Goal: Information Seeking & Learning: Learn about a topic

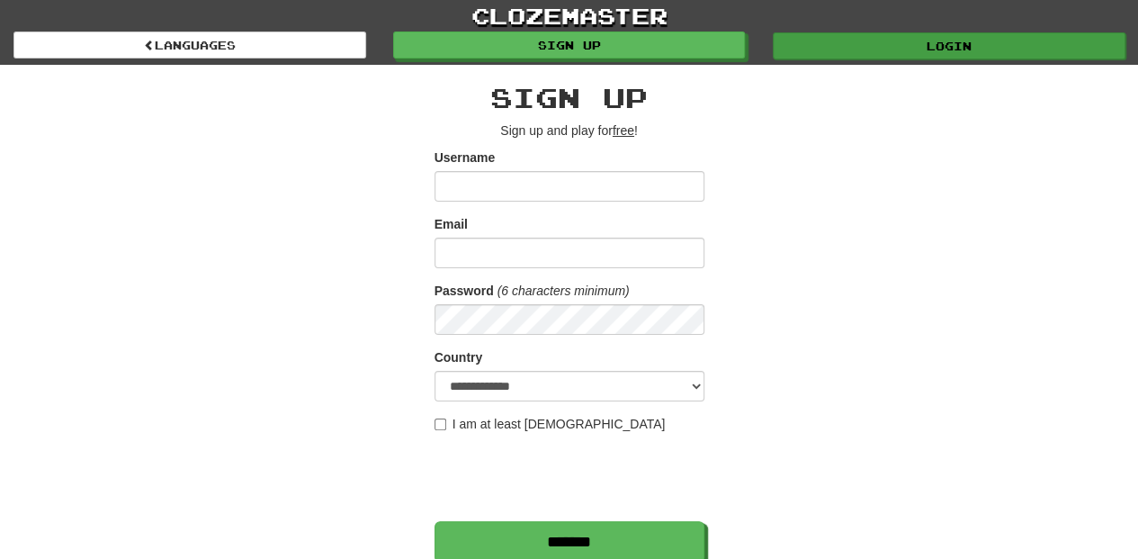
type input "**********"
click at [824, 50] on link "Login" at bounding box center [949, 45] width 353 height 27
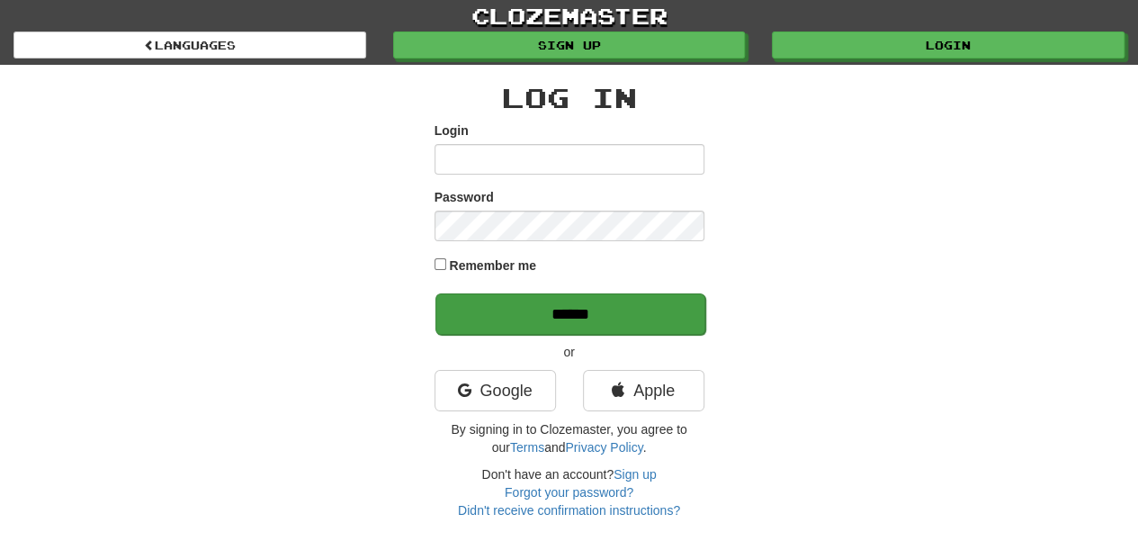
type input "**********"
click at [572, 315] on input "******" at bounding box center [570, 313] width 270 height 41
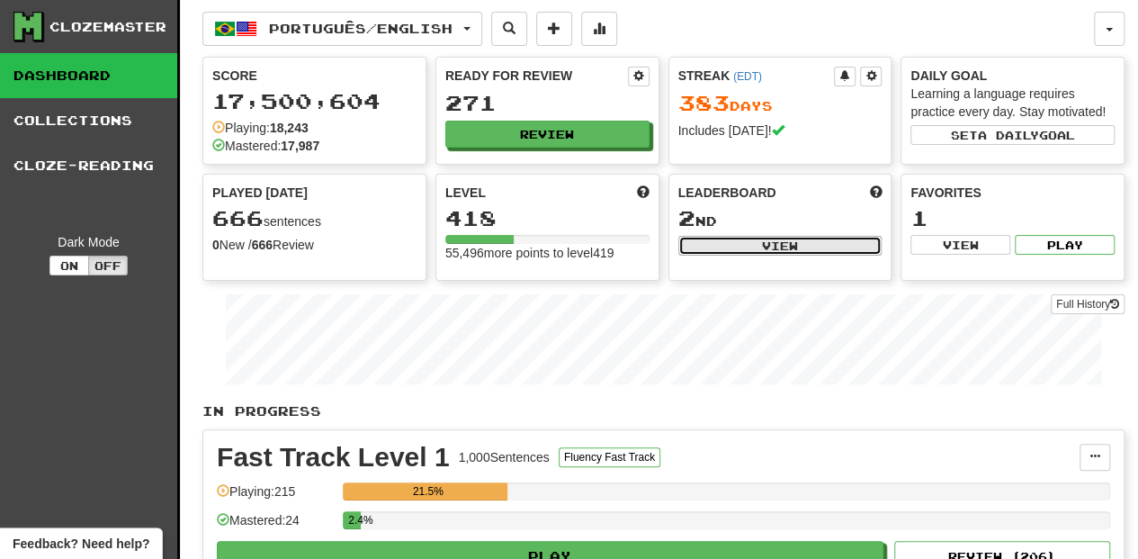
click at [732, 236] on button "View" at bounding box center [780, 246] width 204 height 20
select select "**********"
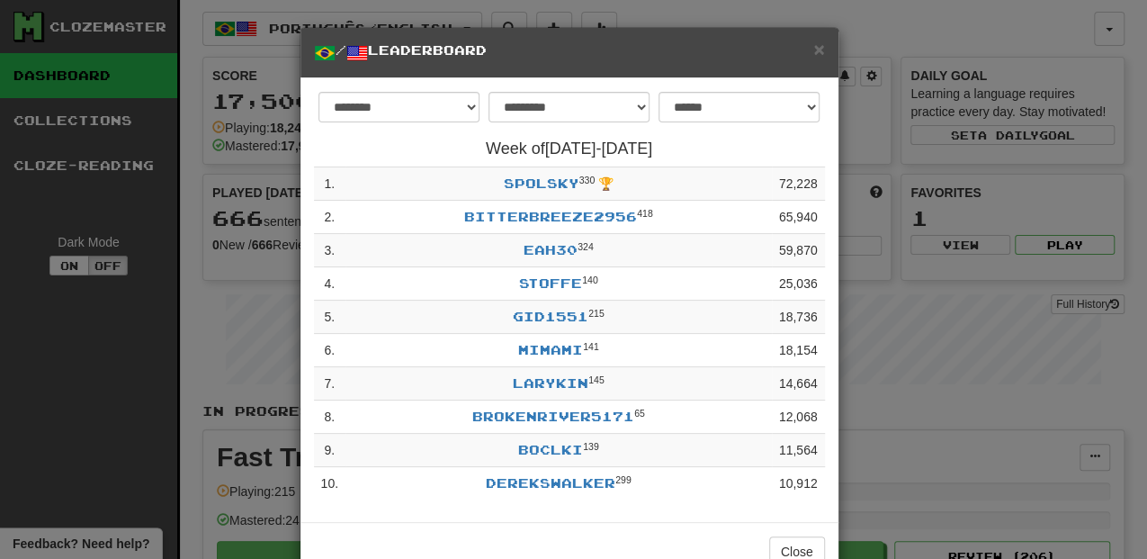
click at [808, 50] on h5 "/ Leaderboard" at bounding box center [569, 52] width 511 height 22
click at [813, 49] on span "×" at bounding box center [818, 49] width 11 height 21
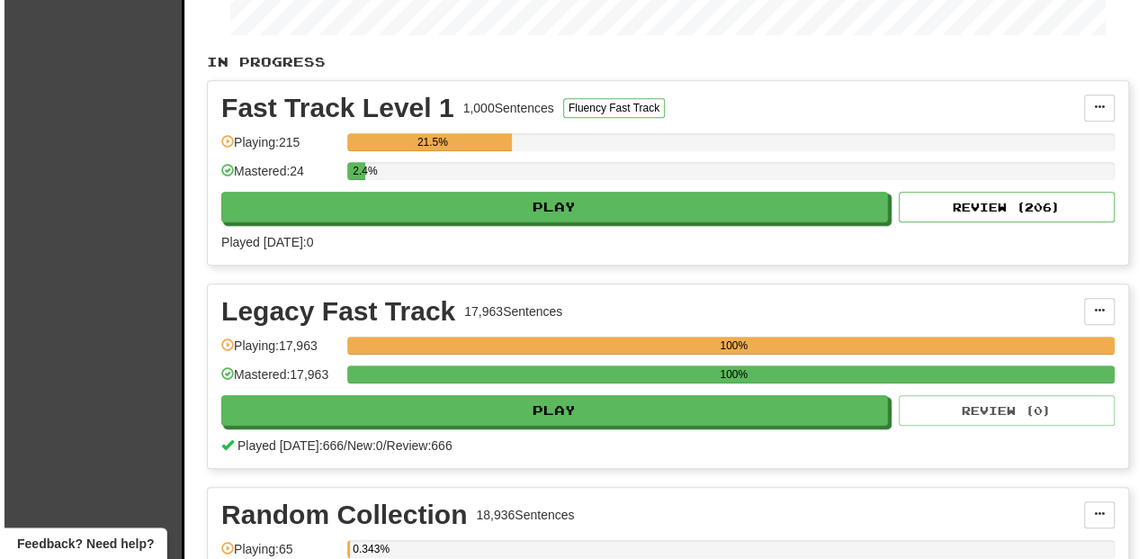
scroll to position [360, 0]
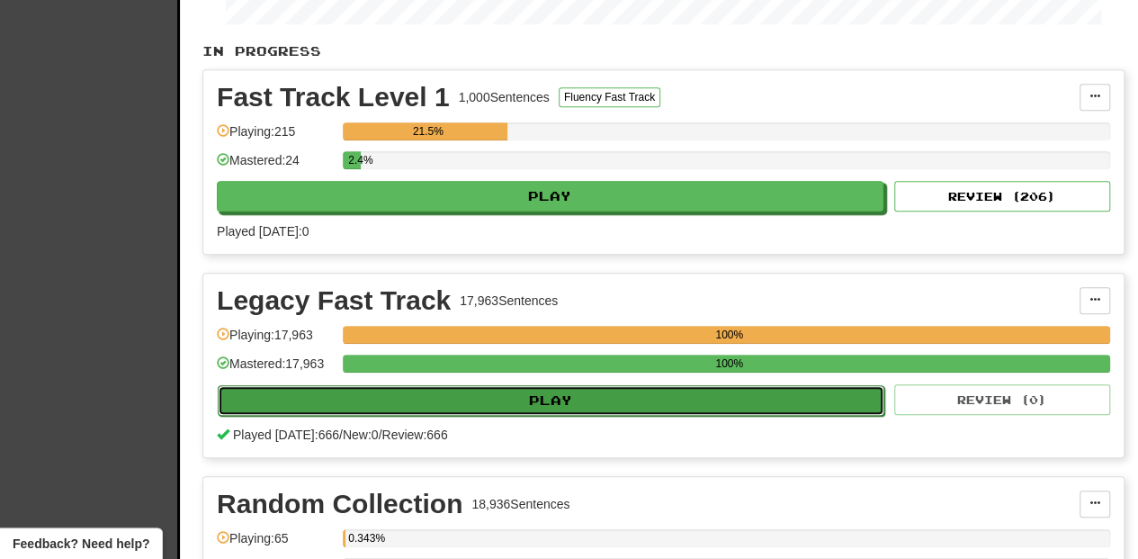
click at [516, 390] on button "Play" at bounding box center [551, 400] width 666 height 31
select select "**"
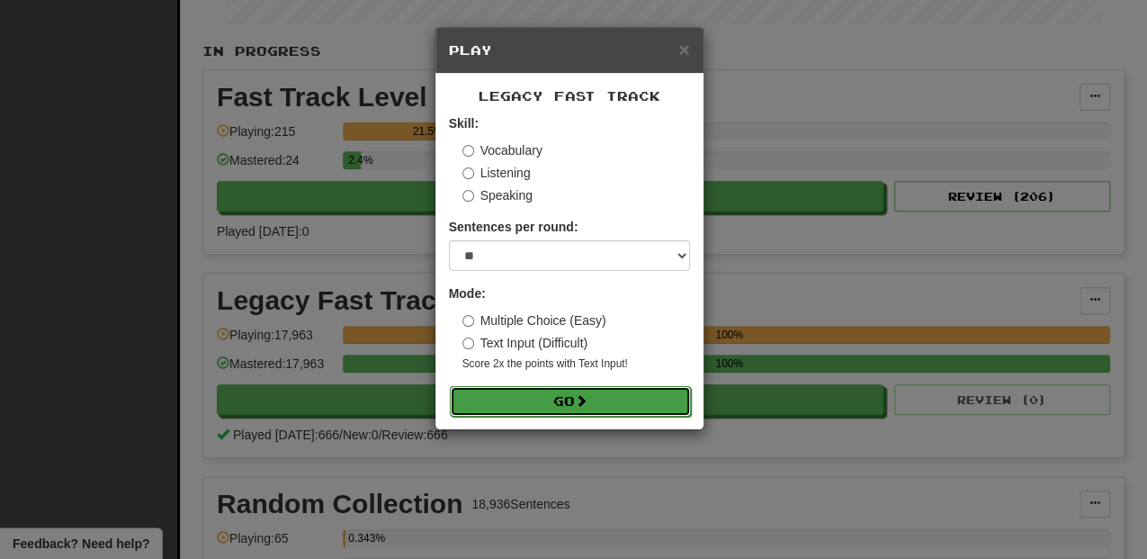
click at [571, 405] on button "Go" at bounding box center [570, 401] width 241 height 31
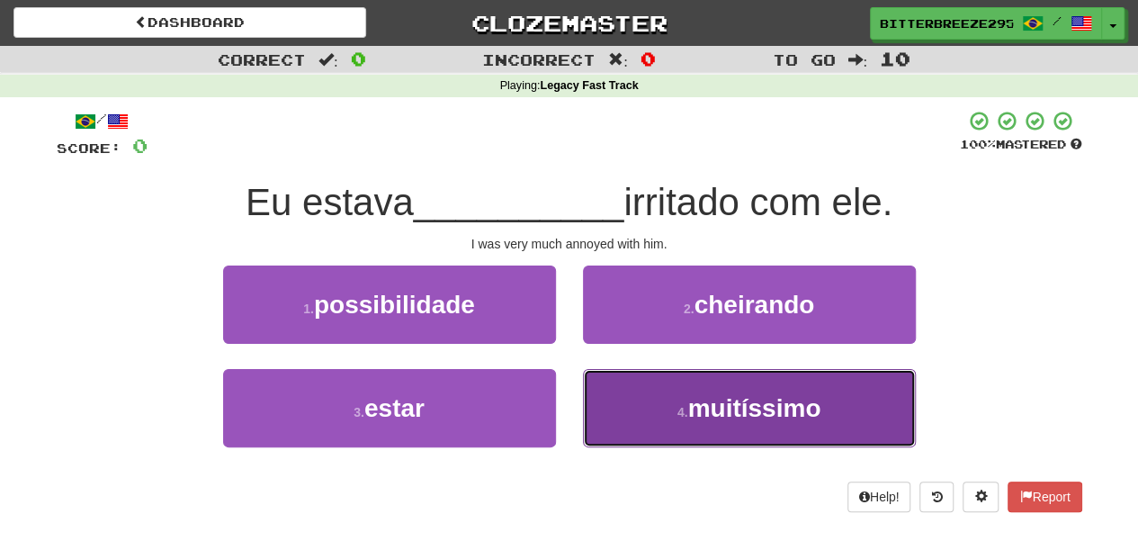
click at [621, 394] on button "4 . muitíssimo" at bounding box center [749, 408] width 333 height 78
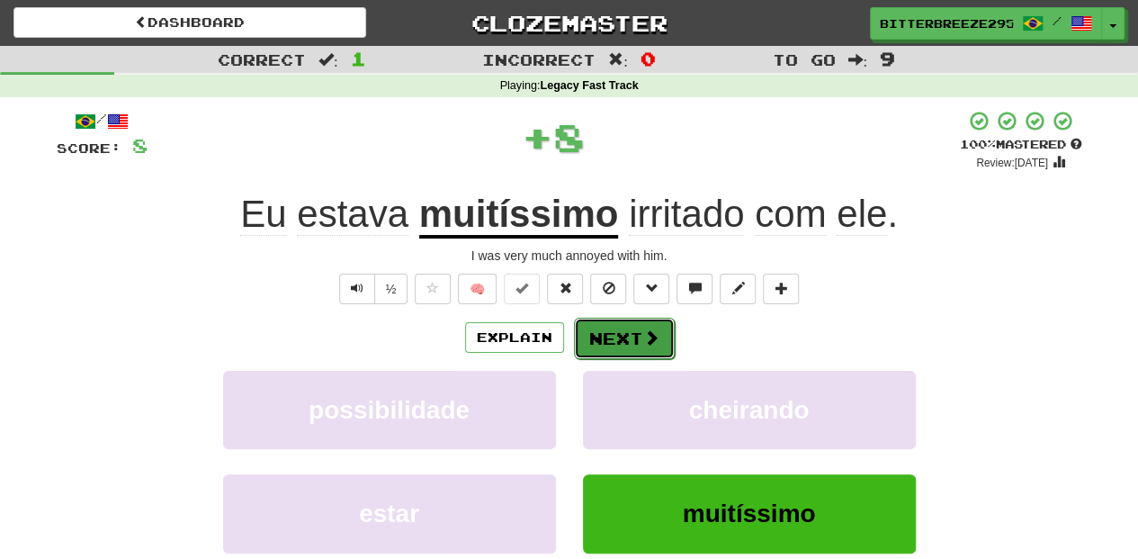
click at [631, 332] on button "Next" at bounding box center [624, 337] width 101 height 41
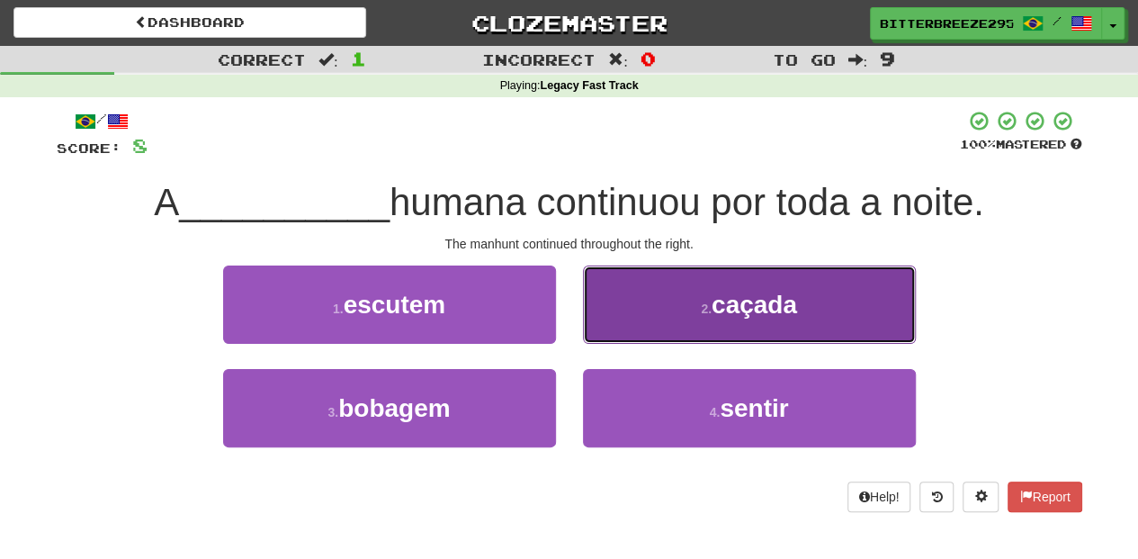
click at [646, 318] on button "2 . caçada" at bounding box center [749, 304] width 333 height 78
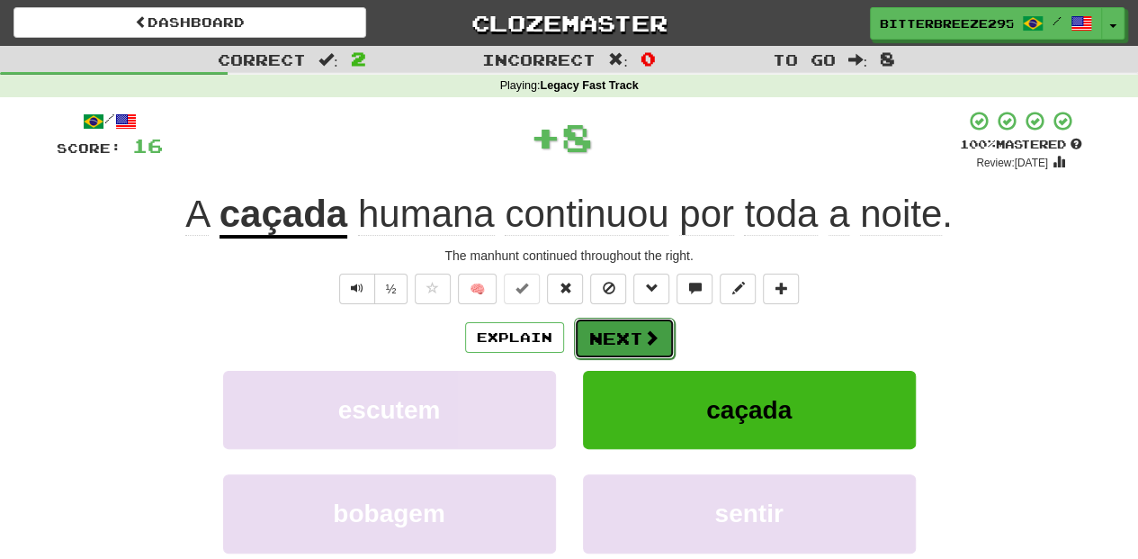
click at [637, 322] on button "Next" at bounding box center [624, 337] width 101 height 41
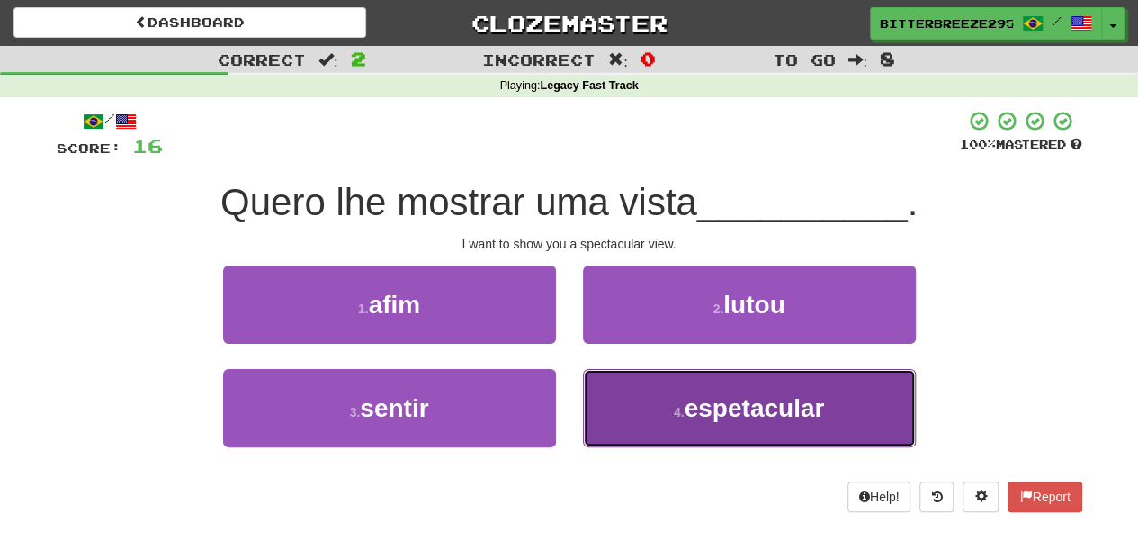
click at [623, 401] on button "4 . espetacular" at bounding box center [749, 408] width 333 height 78
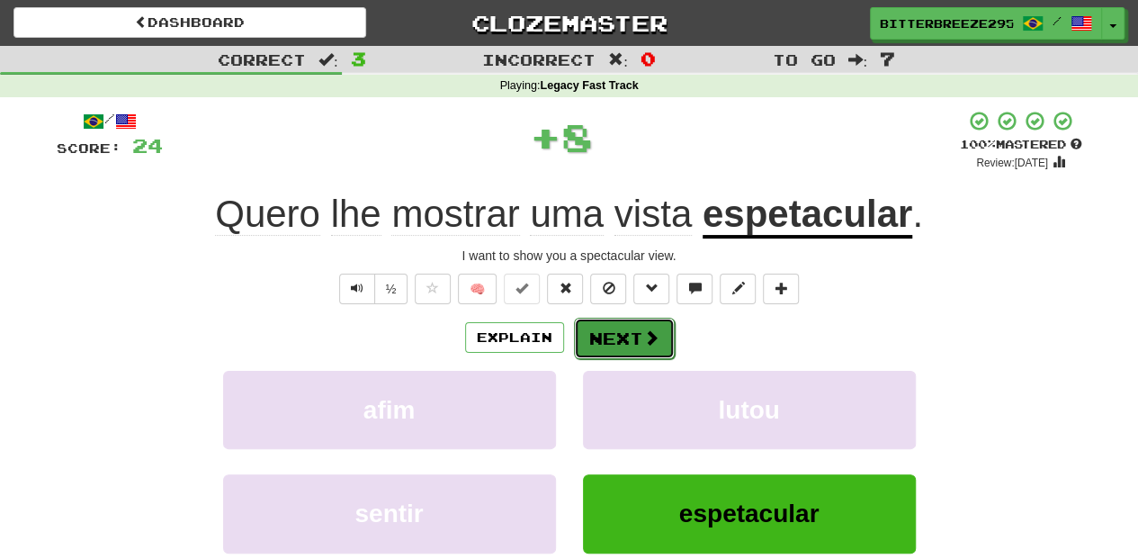
click at [625, 344] on button "Next" at bounding box center [624, 337] width 101 height 41
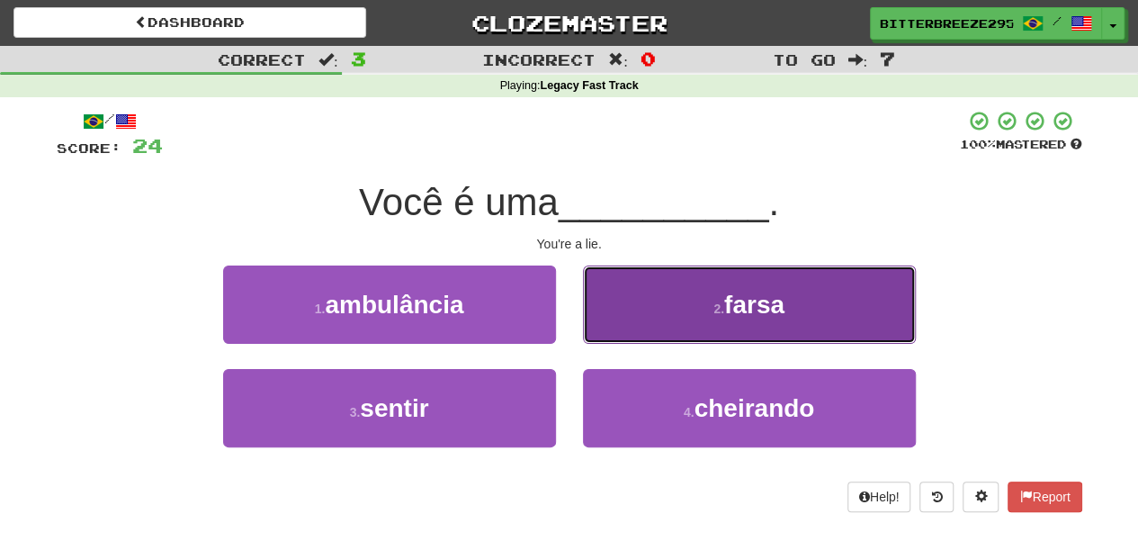
click at [602, 326] on button "2 . [GEOGRAPHIC_DATA]" at bounding box center [749, 304] width 333 height 78
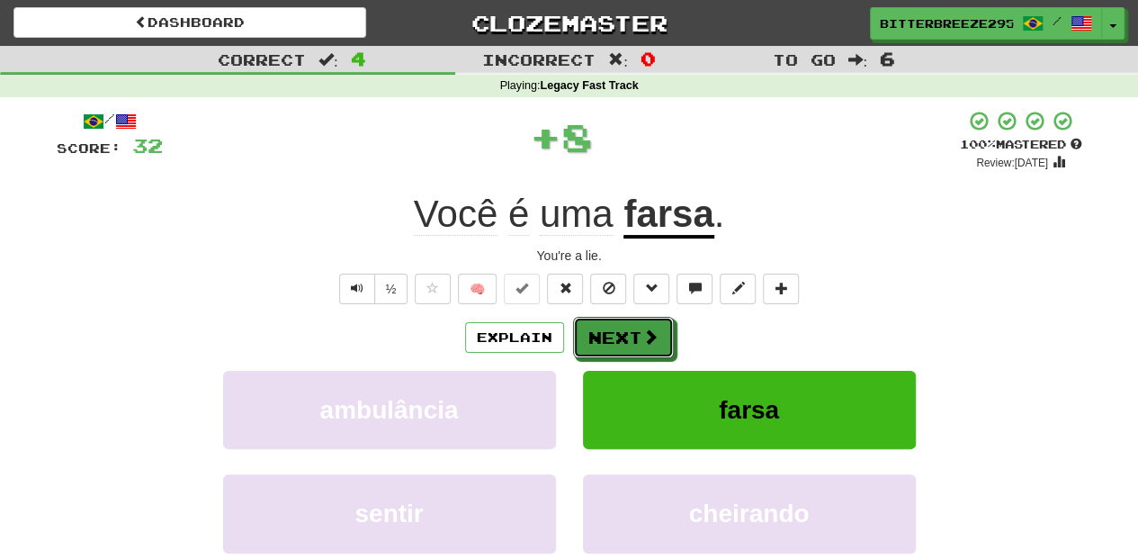
click at [602, 326] on button "Next" at bounding box center [623, 337] width 101 height 41
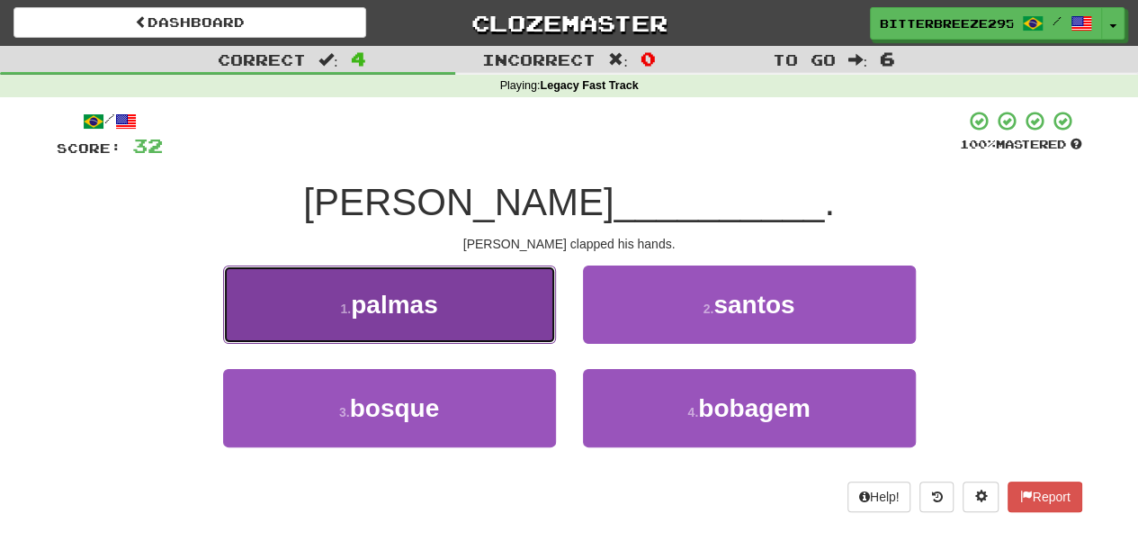
click at [517, 321] on button "1 . palmas" at bounding box center [389, 304] width 333 height 78
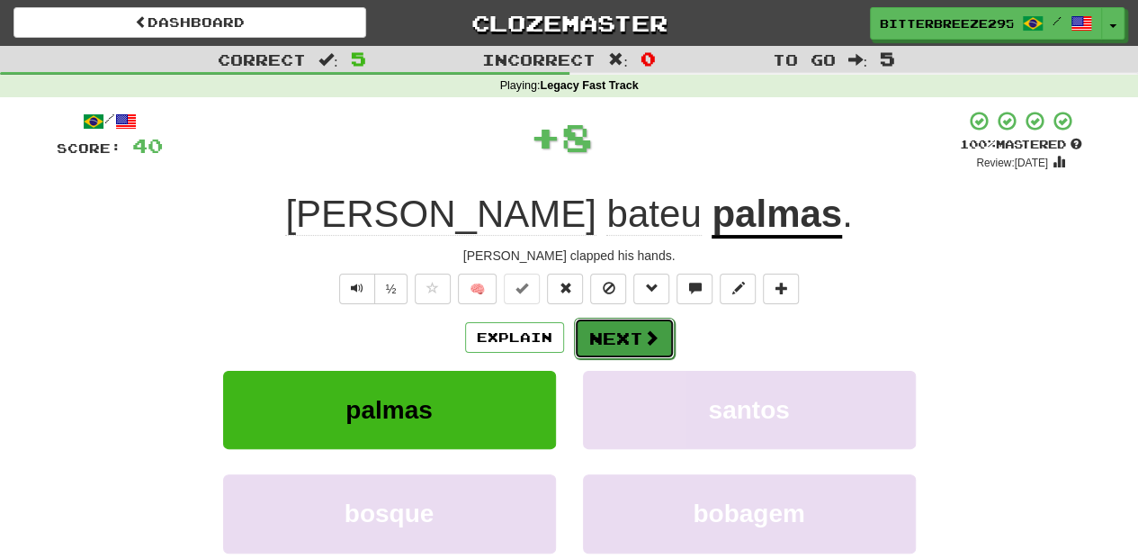
click at [608, 337] on button "Next" at bounding box center [624, 337] width 101 height 41
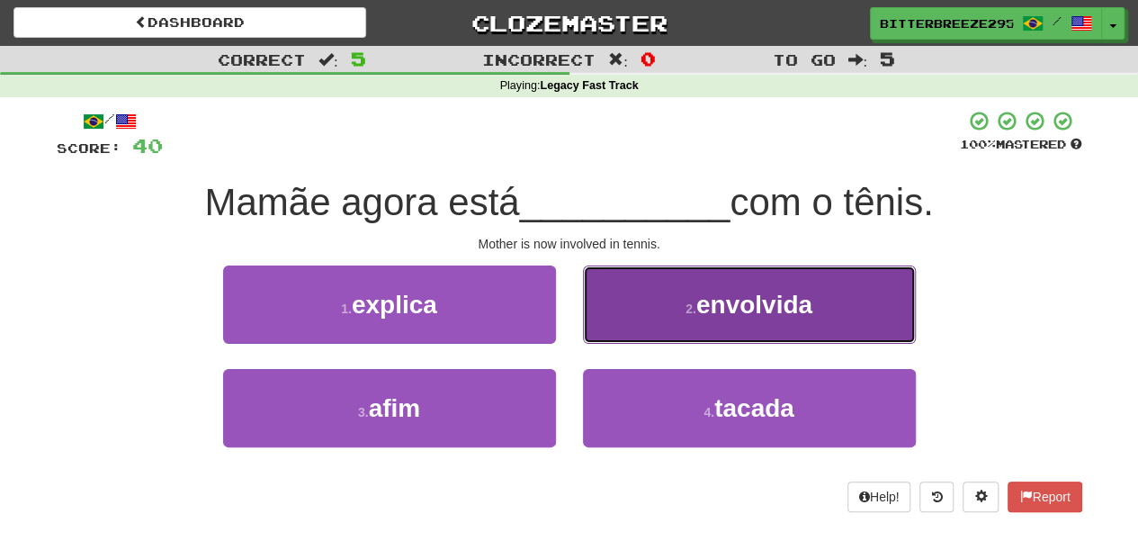
click at [622, 329] on button "2 . envolvida" at bounding box center [749, 304] width 333 height 78
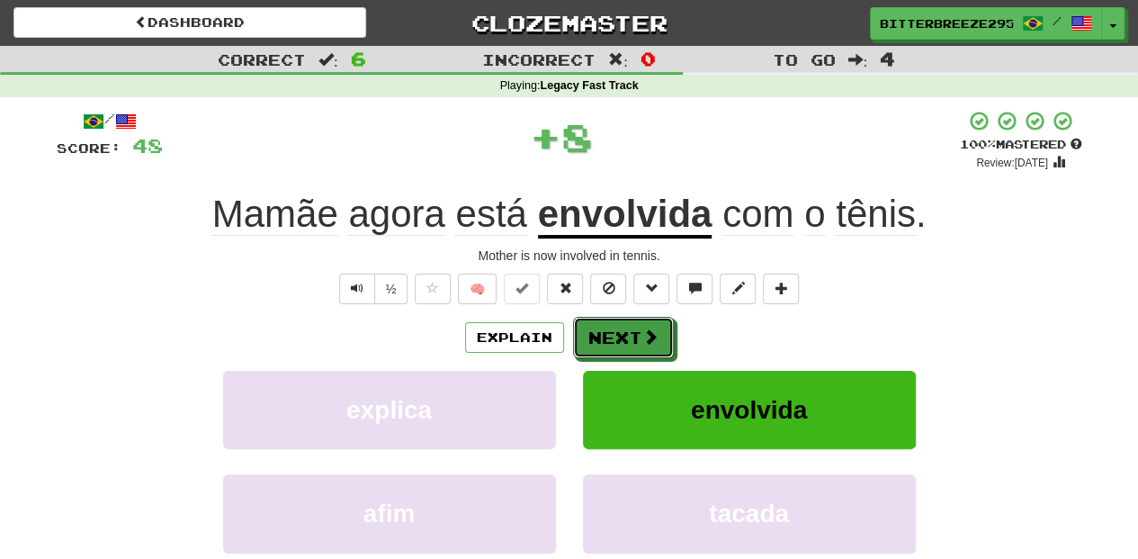
click at [622, 329] on button "Next" at bounding box center [623, 337] width 101 height 41
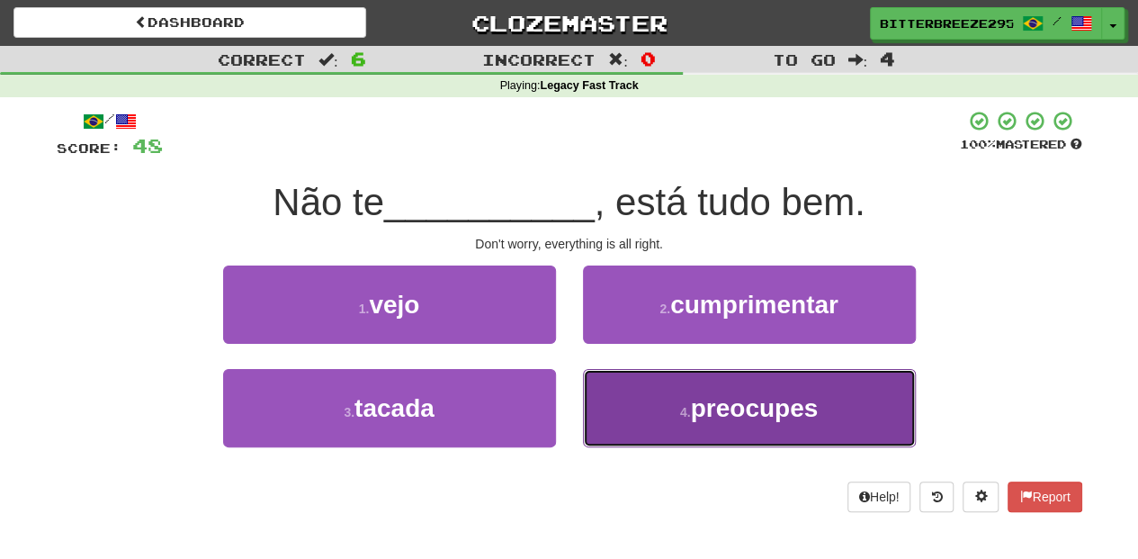
click at [605, 388] on button "4 . preocupes" at bounding box center [749, 408] width 333 height 78
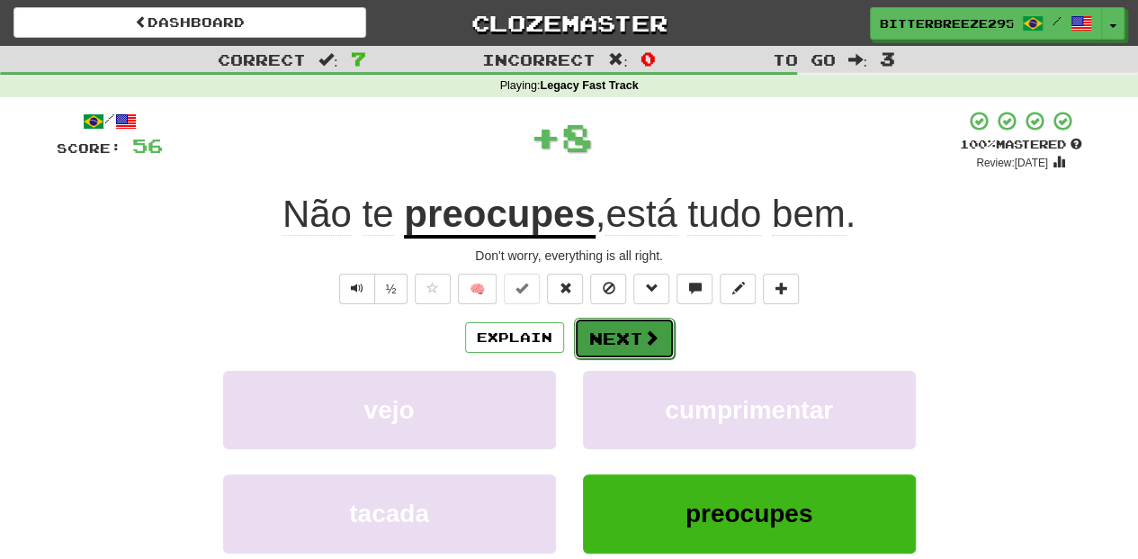
click at [608, 347] on button "Next" at bounding box center [624, 337] width 101 height 41
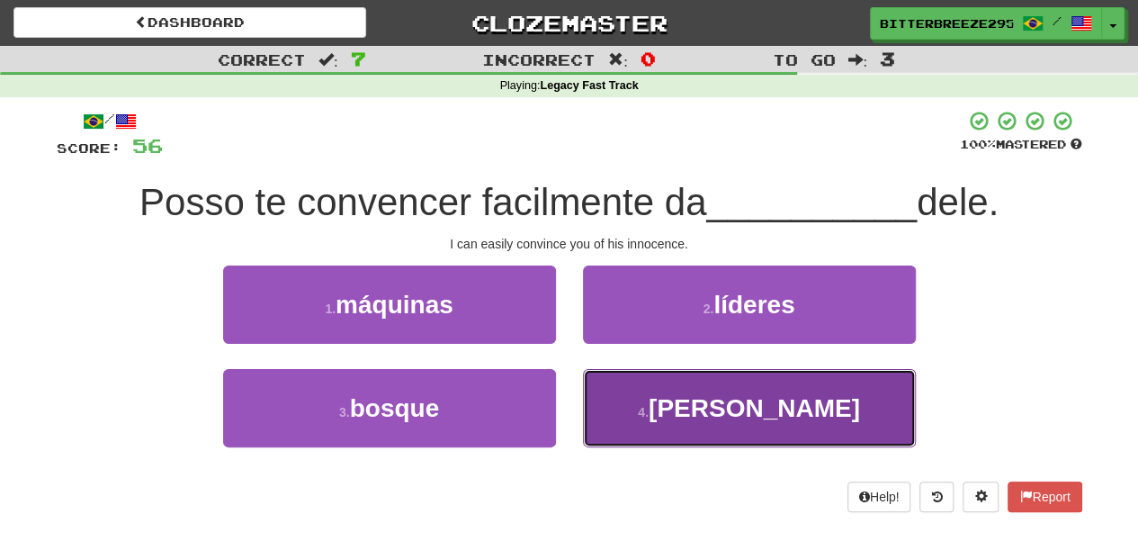
click at [621, 394] on button "4 . inocência" at bounding box center [749, 408] width 333 height 78
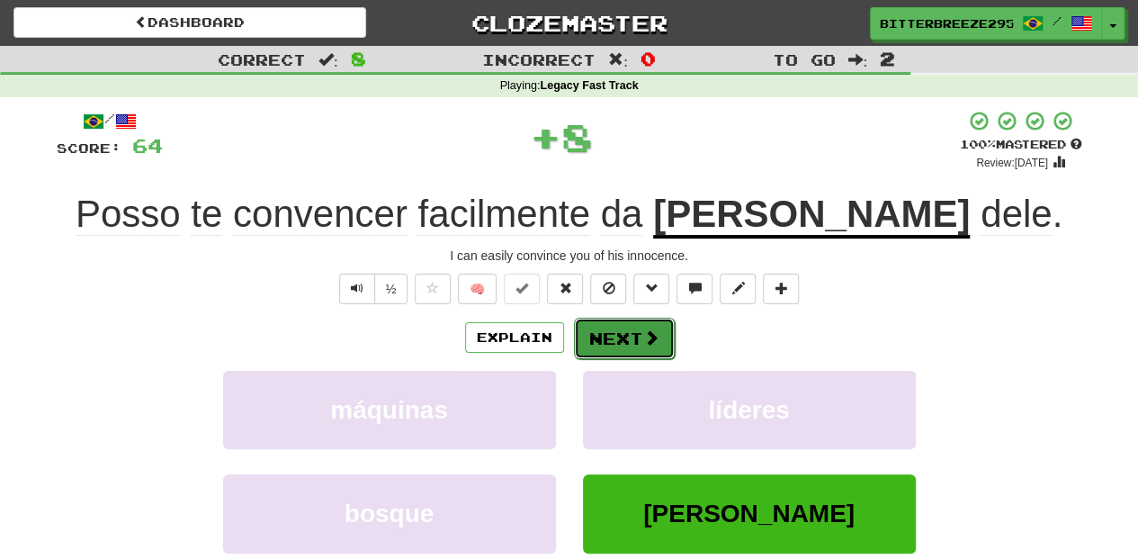
click at [614, 333] on button "Next" at bounding box center [624, 337] width 101 height 41
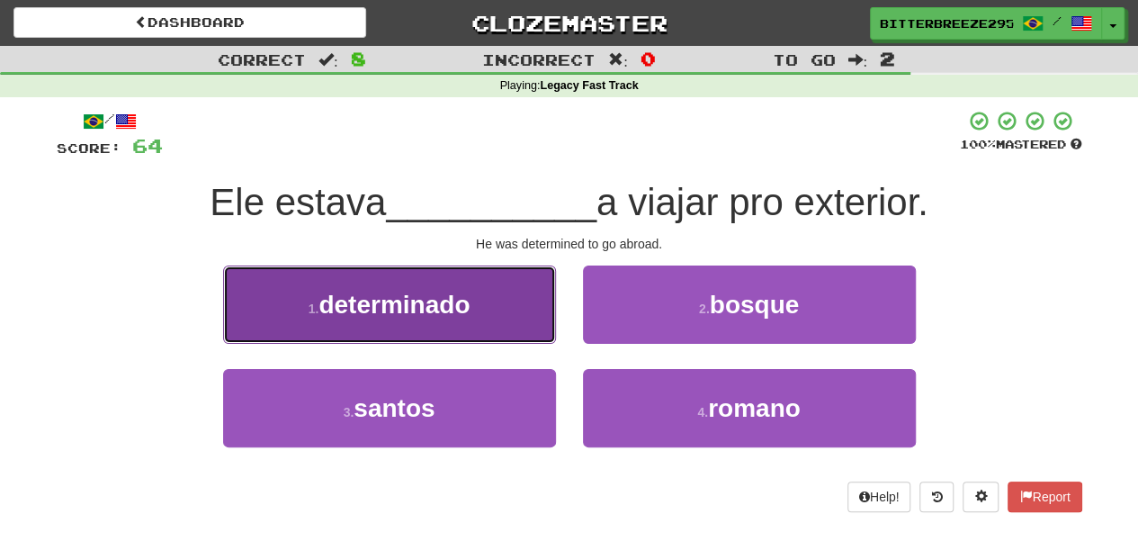
click at [518, 323] on button "1 . determinado" at bounding box center [389, 304] width 333 height 78
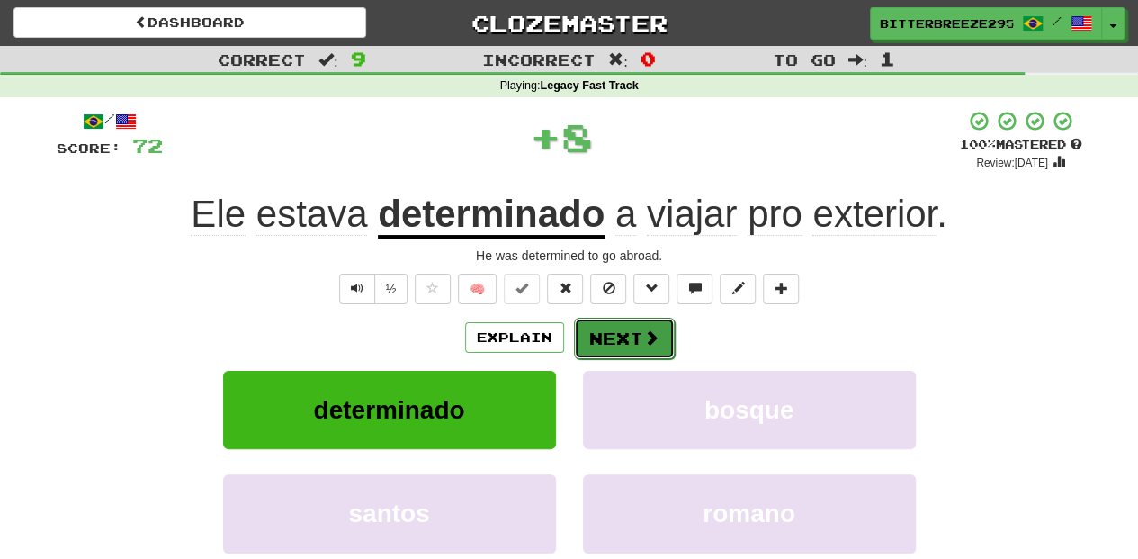
click at [625, 340] on button "Next" at bounding box center [624, 337] width 101 height 41
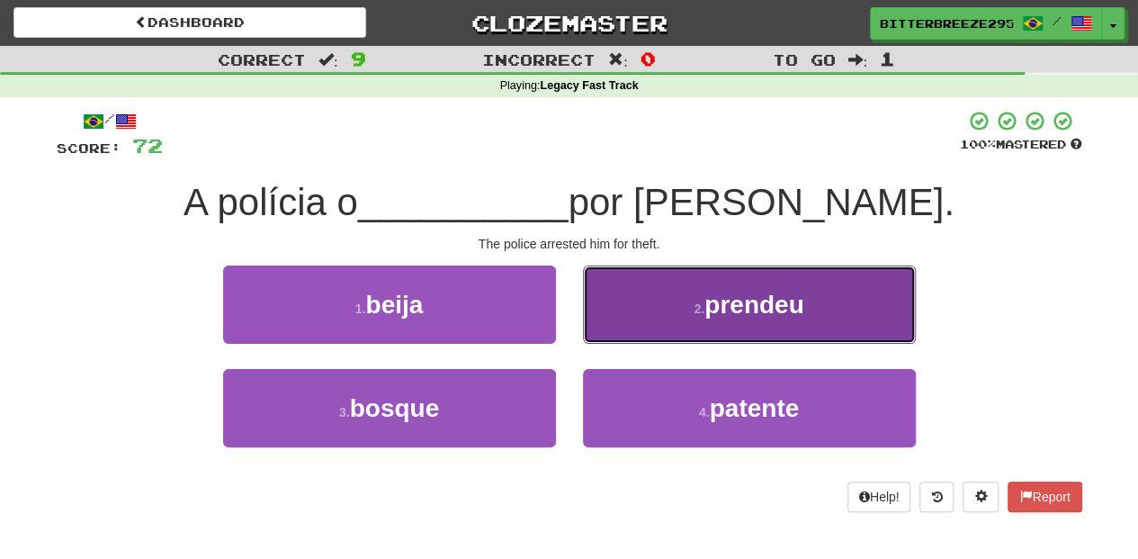
click at [648, 329] on button "2 . prendeu" at bounding box center [749, 304] width 333 height 78
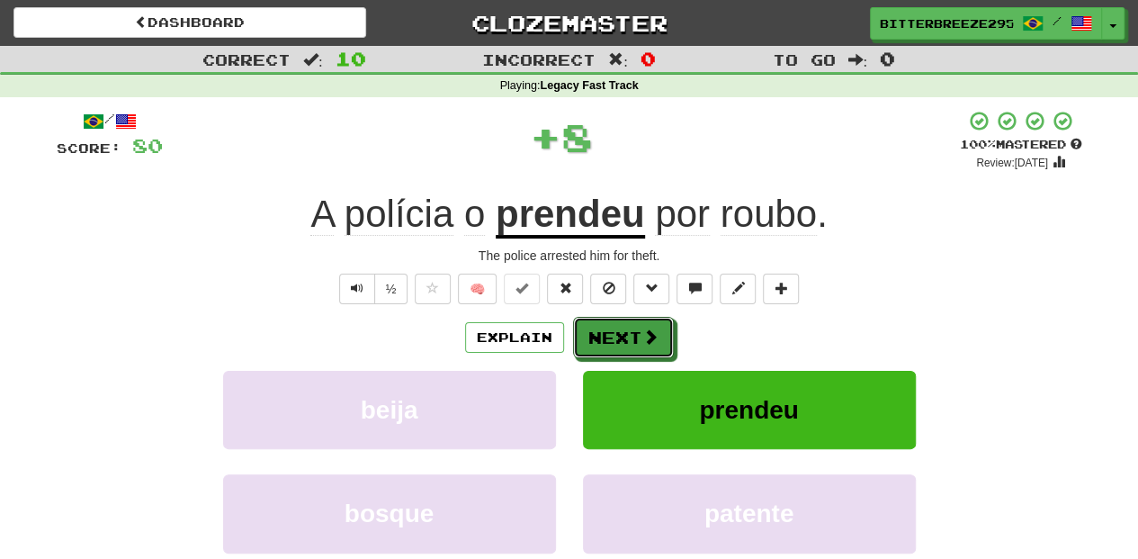
click at [648, 329] on span at bounding box center [650, 336] width 16 height 16
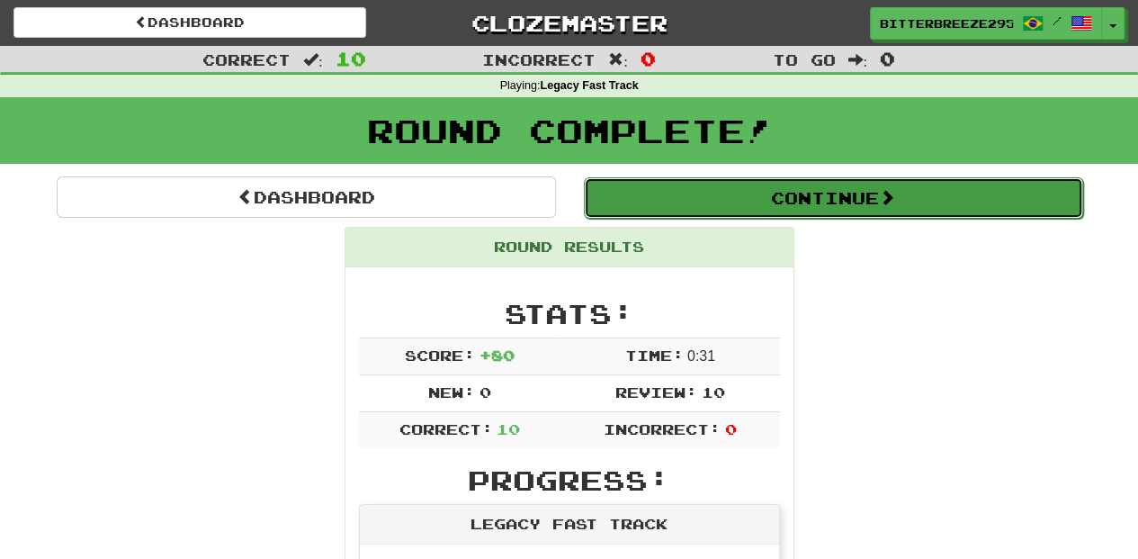
click at [671, 187] on button "Continue" at bounding box center [833, 197] width 499 height 41
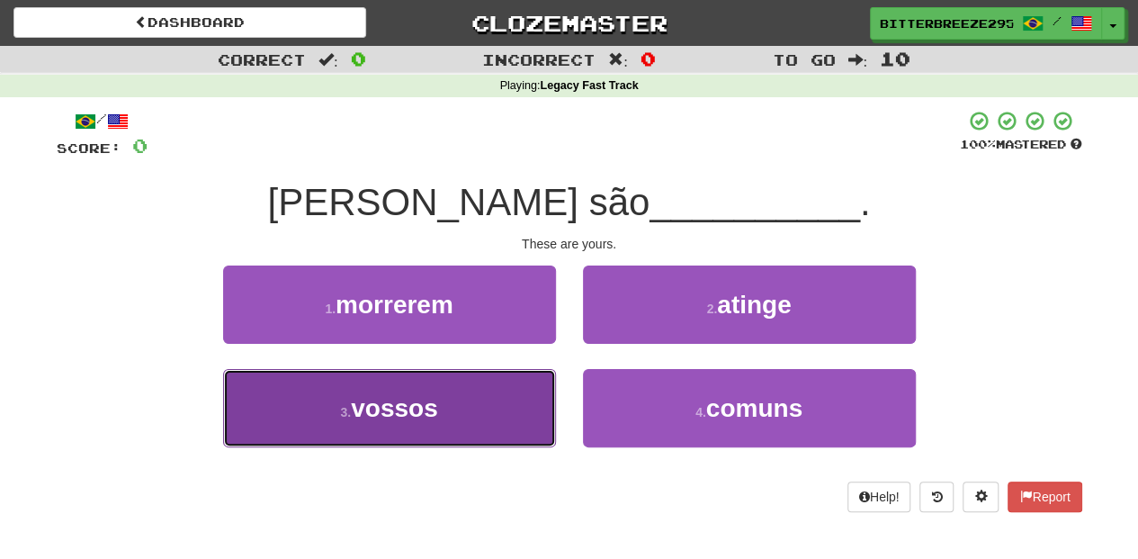
click at [474, 395] on button "3 . vossos" at bounding box center [389, 408] width 333 height 78
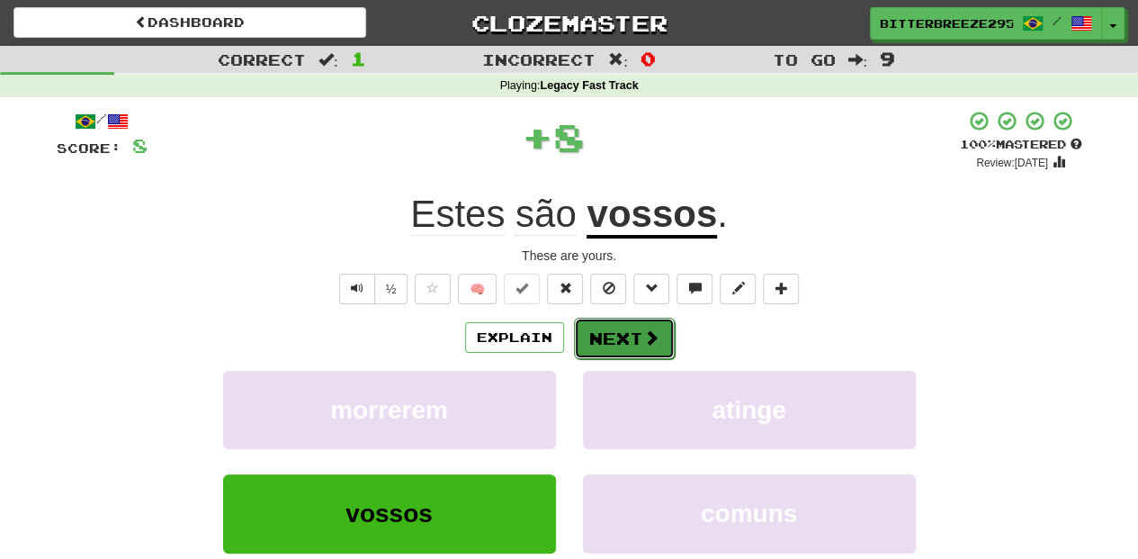
click at [603, 339] on button "Next" at bounding box center [624, 337] width 101 height 41
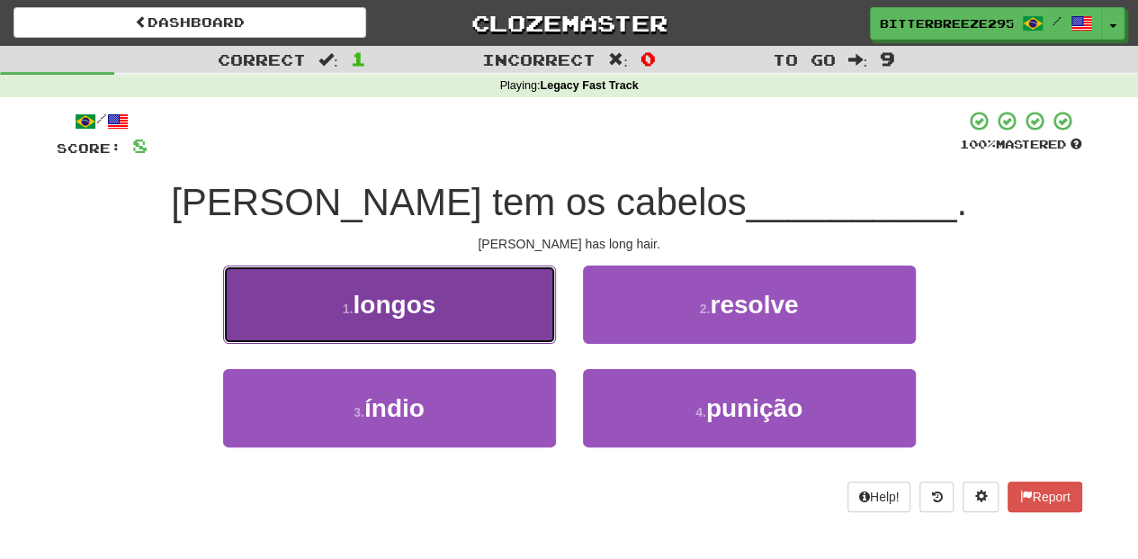
click at [514, 318] on button "1 . longos" at bounding box center [389, 304] width 333 height 78
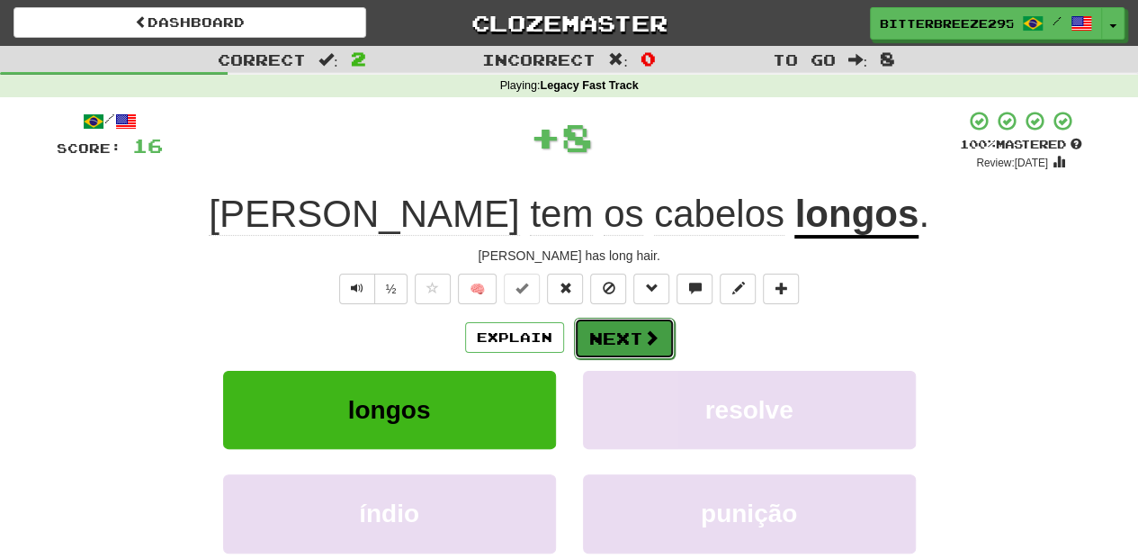
click at [603, 343] on button "Next" at bounding box center [624, 337] width 101 height 41
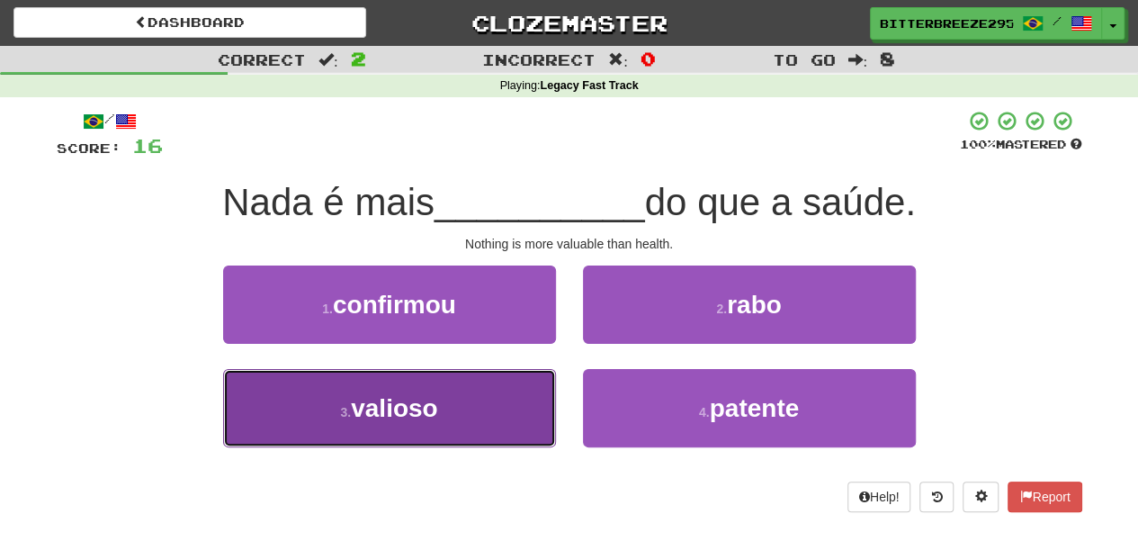
click at [520, 380] on button "3 . valioso" at bounding box center [389, 408] width 333 height 78
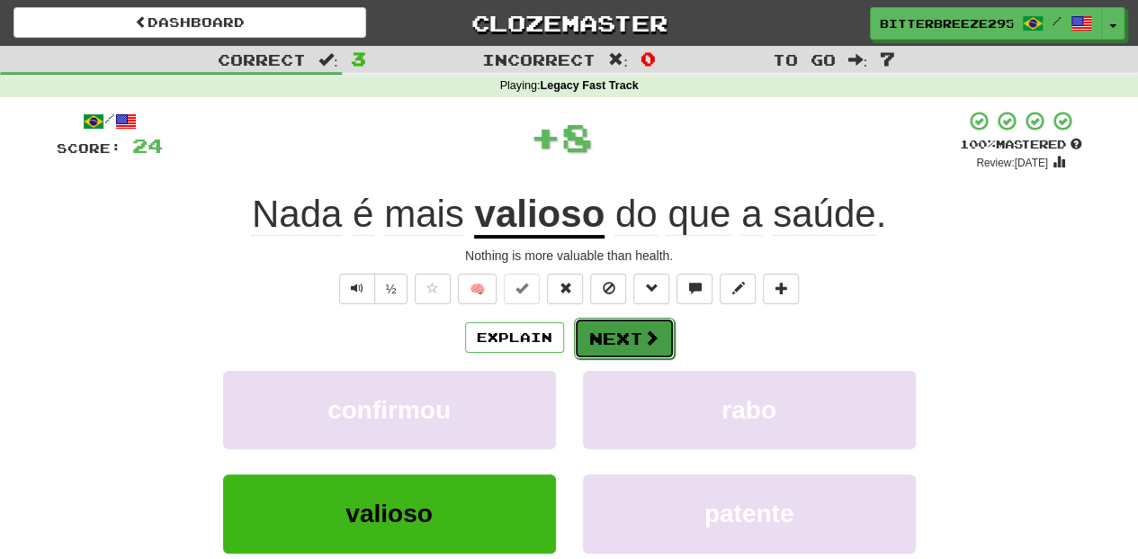
click at [602, 341] on button "Next" at bounding box center [624, 337] width 101 height 41
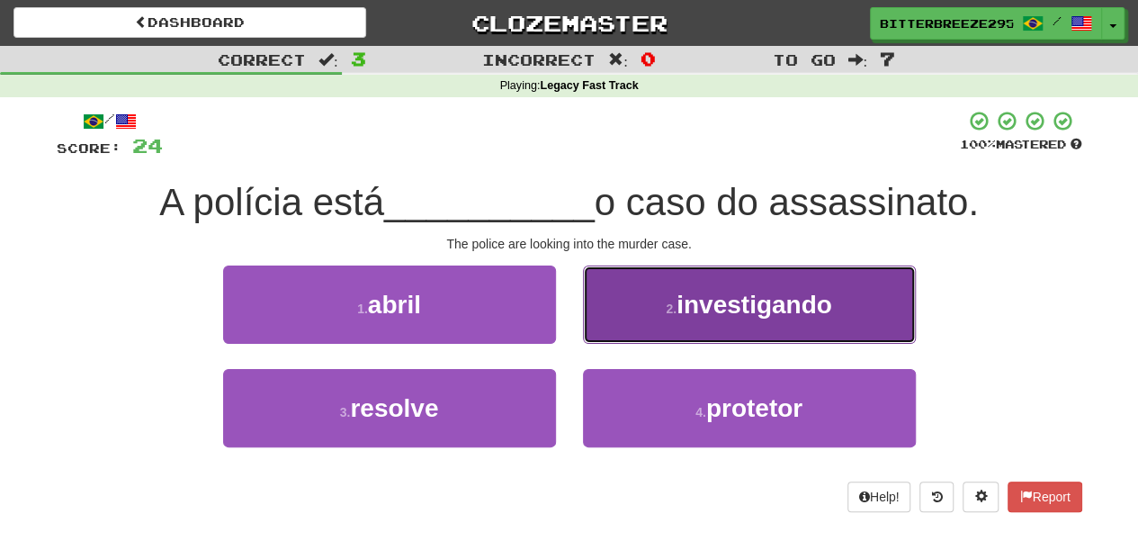
click at [622, 326] on button "2 . investigando" at bounding box center [749, 304] width 333 height 78
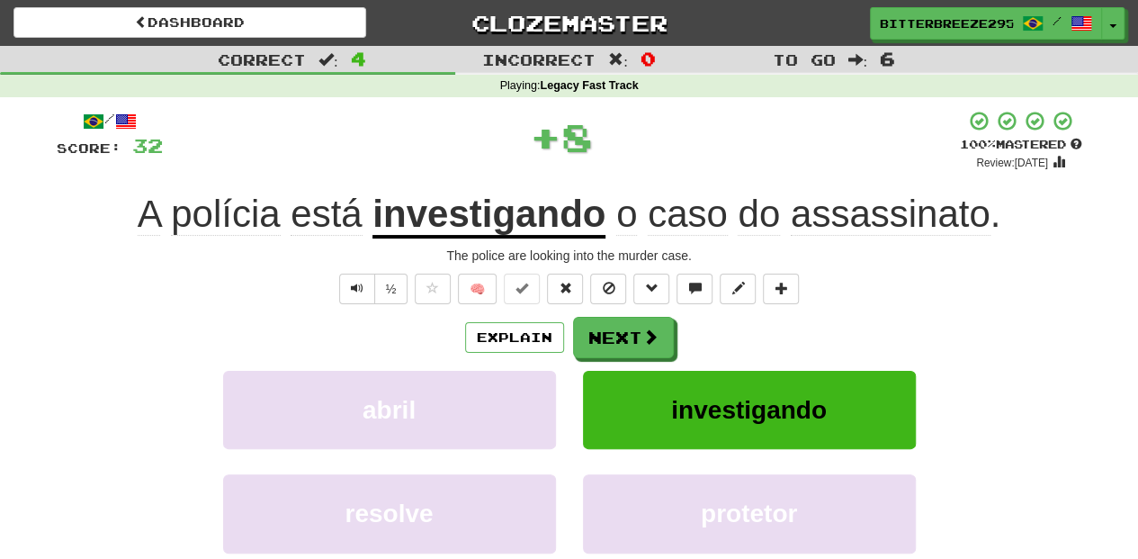
click at [622, 326] on button "Next" at bounding box center [623, 337] width 101 height 41
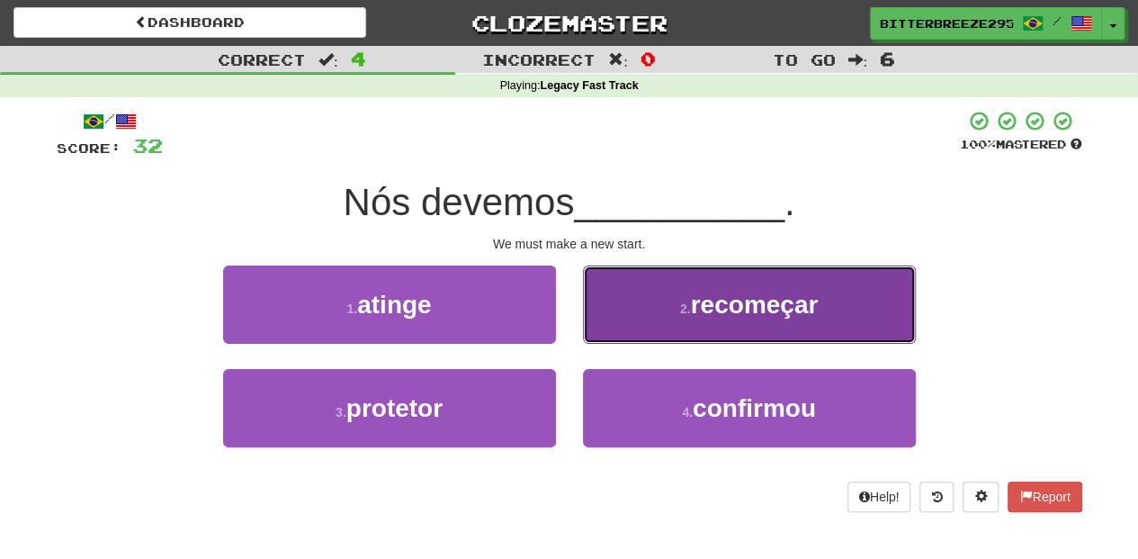
click at [615, 317] on button "2 . recomeçar" at bounding box center [749, 304] width 333 height 78
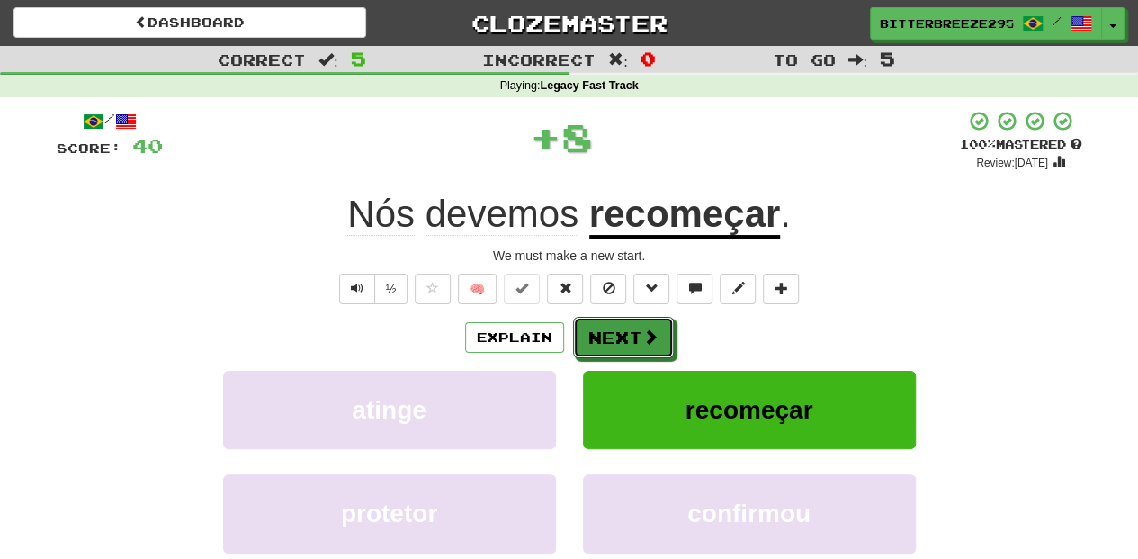
click at [615, 320] on button "Next" at bounding box center [623, 337] width 101 height 41
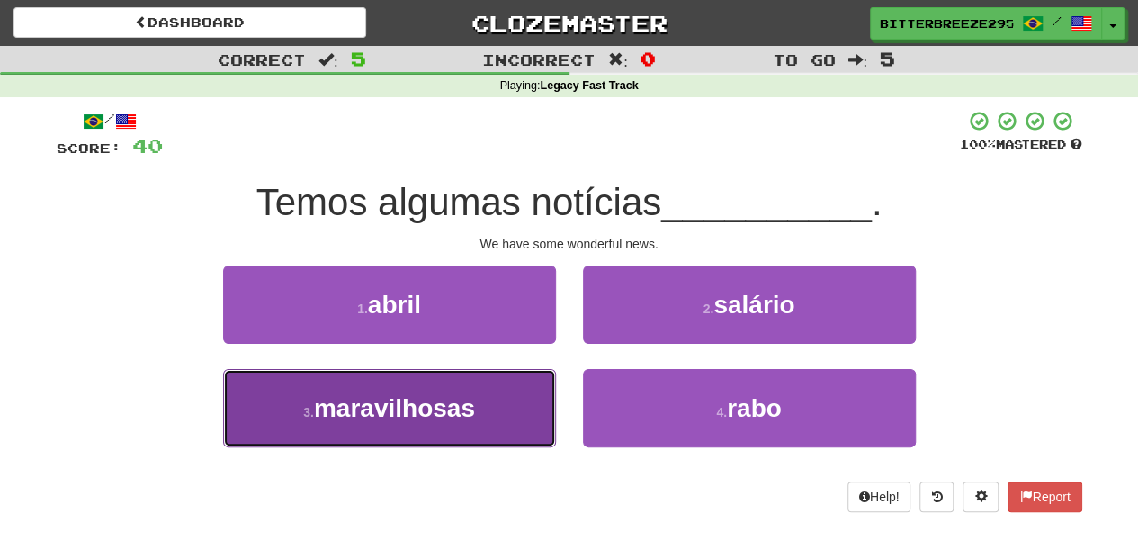
click at [484, 396] on button "3 . maravilhosas" at bounding box center [389, 408] width 333 height 78
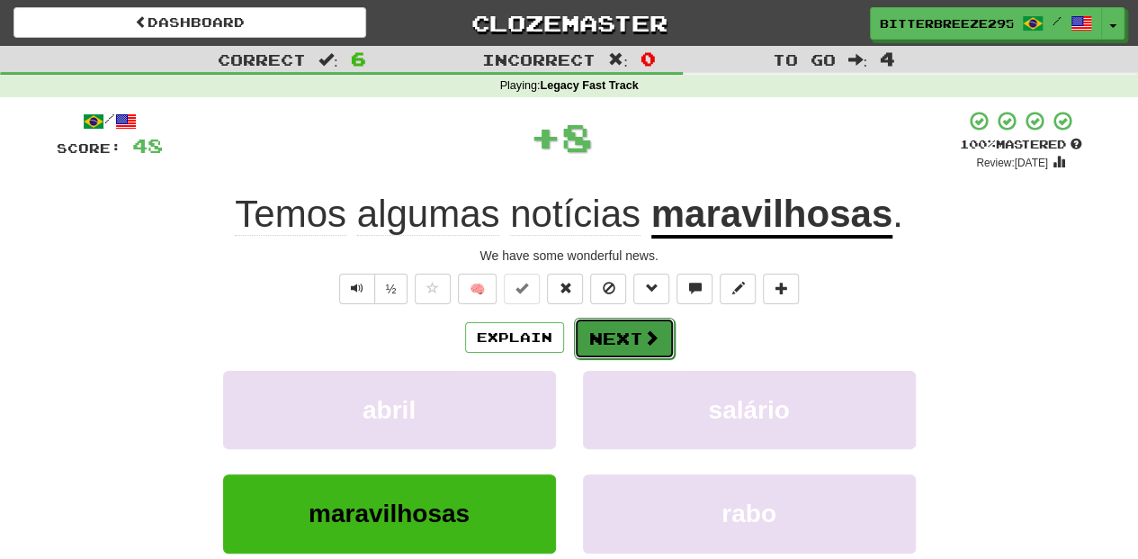
click at [594, 346] on button "Next" at bounding box center [624, 337] width 101 height 41
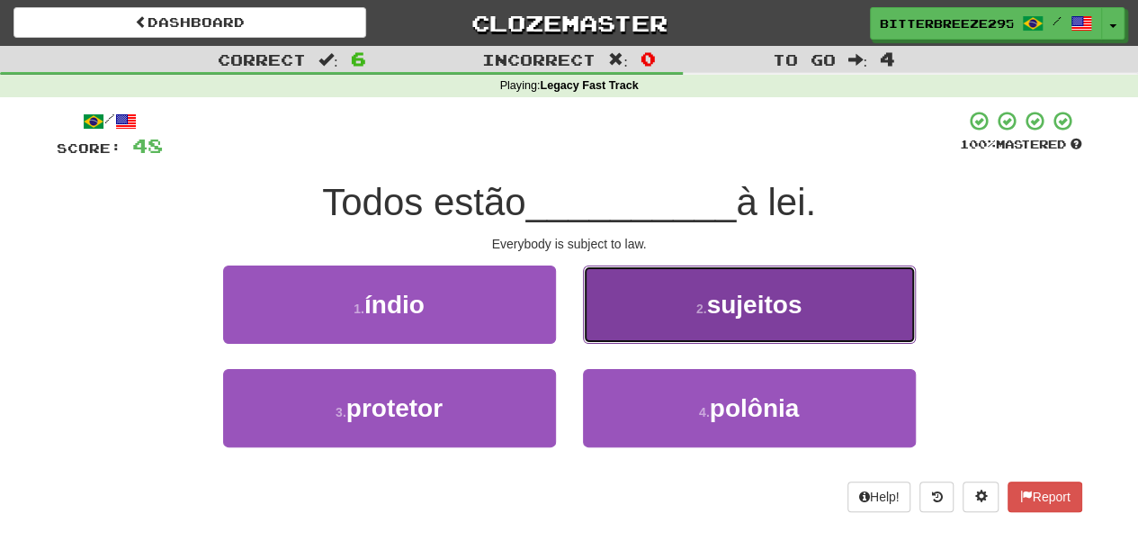
click at [611, 331] on button "2 . sujeitos" at bounding box center [749, 304] width 333 height 78
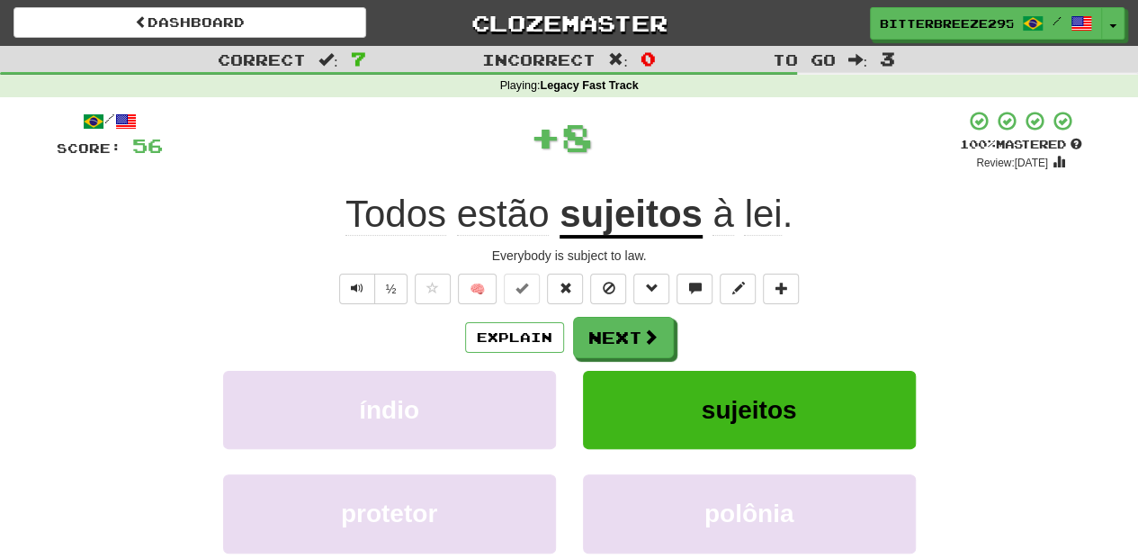
click at [611, 331] on button "Next" at bounding box center [623, 337] width 101 height 41
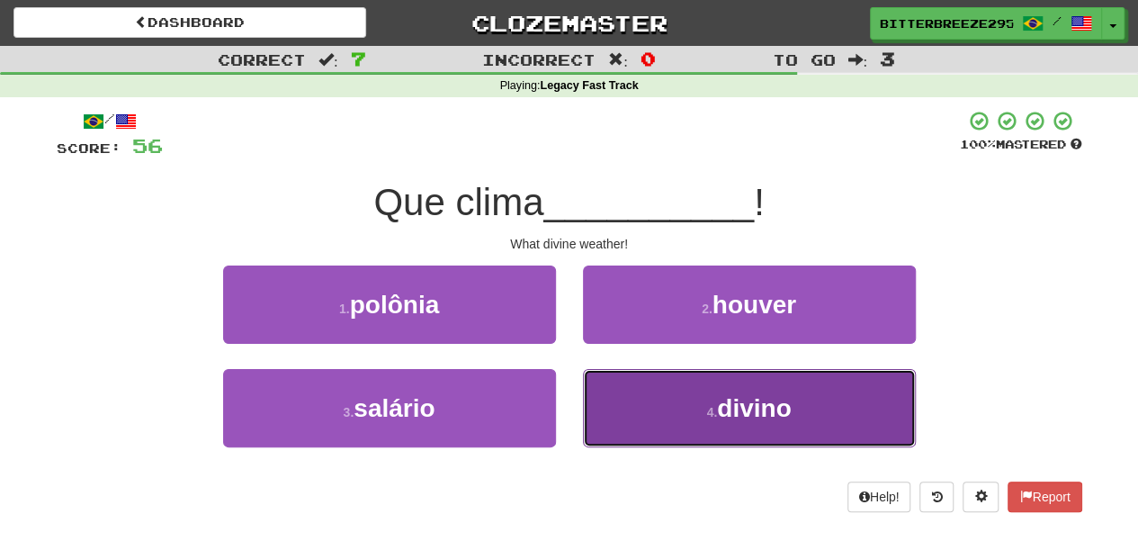
click at [599, 373] on button "4 . divino" at bounding box center [749, 408] width 333 height 78
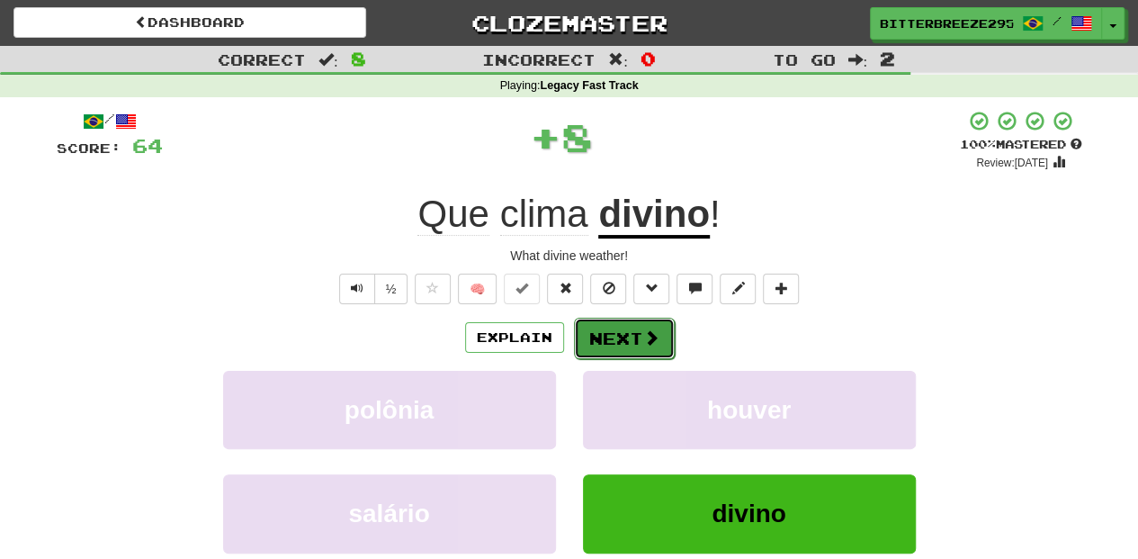
click at [601, 344] on button "Next" at bounding box center [624, 337] width 101 height 41
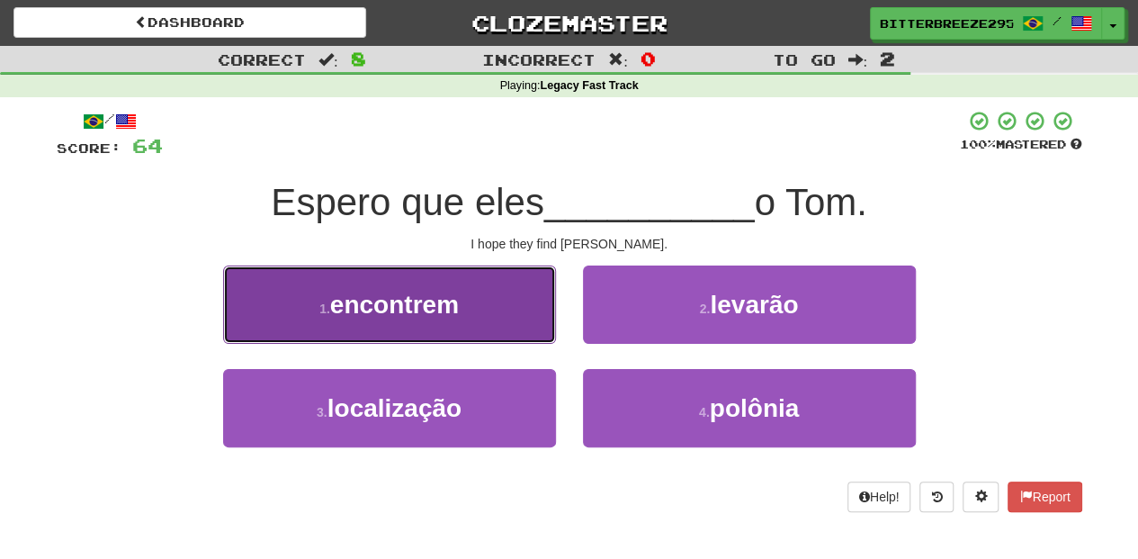
click at [501, 331] on button "1 . encontrem" at bounding box center [389, 304] width 333 height 78
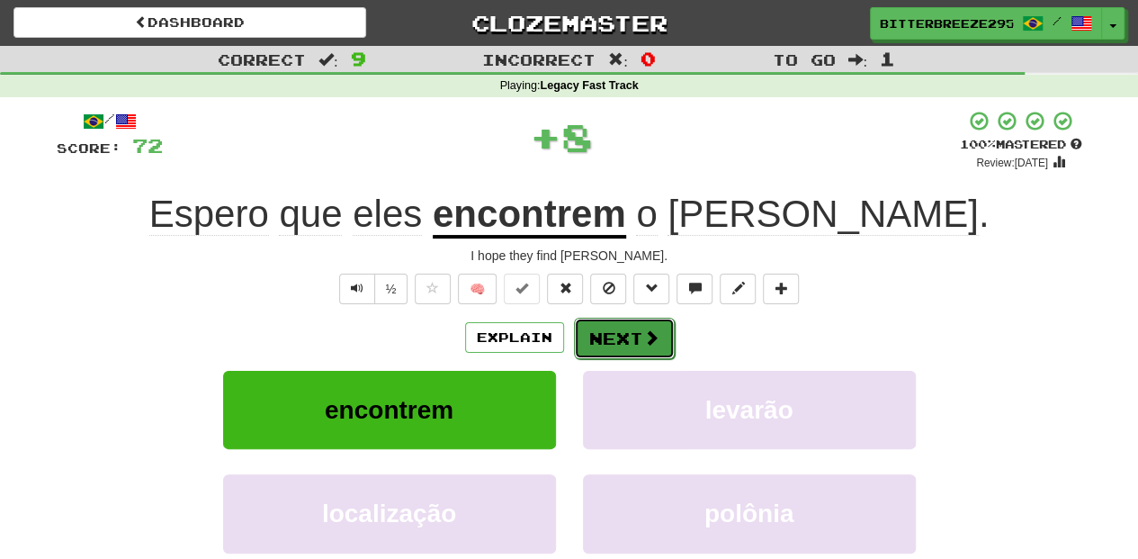
click at [599, 333] on button "Next" at bounding box center [624, 337] width 101 height 41
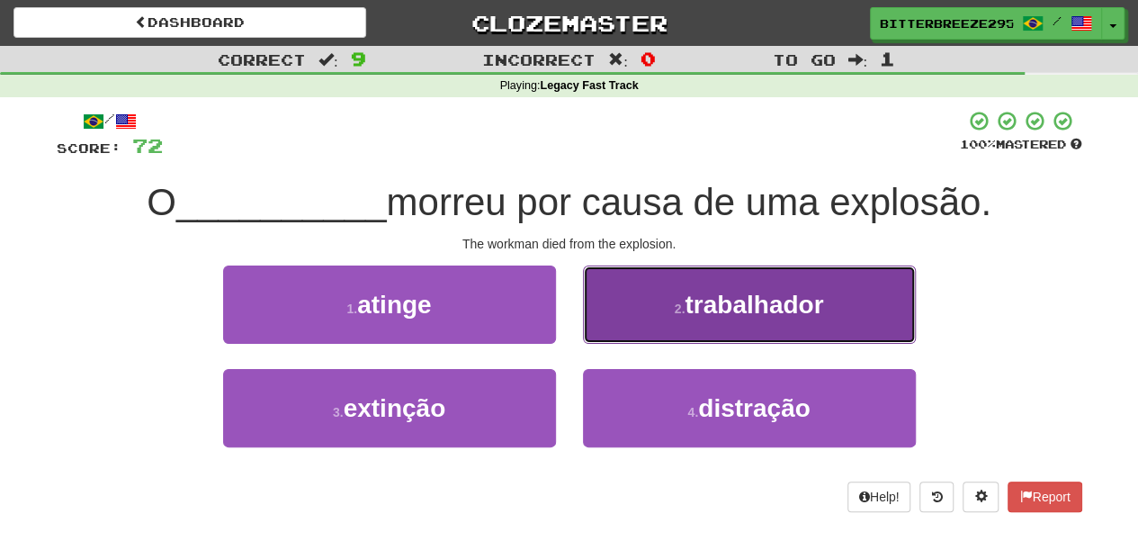
click at [626, 329] on button "2 . trabalhador" at bounding box center [749, 304] width 333 height 78
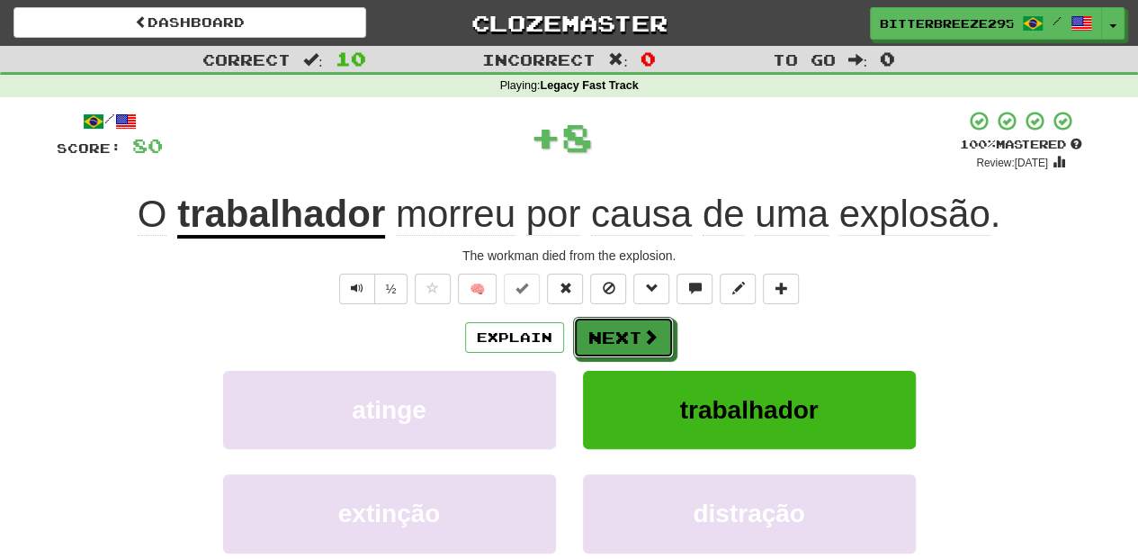
click at [626, 329] on button "Next" at bounding box center [623, 337] width 101 height 41
